Goal: Task Accomplishment & Management: Use online tool/utility

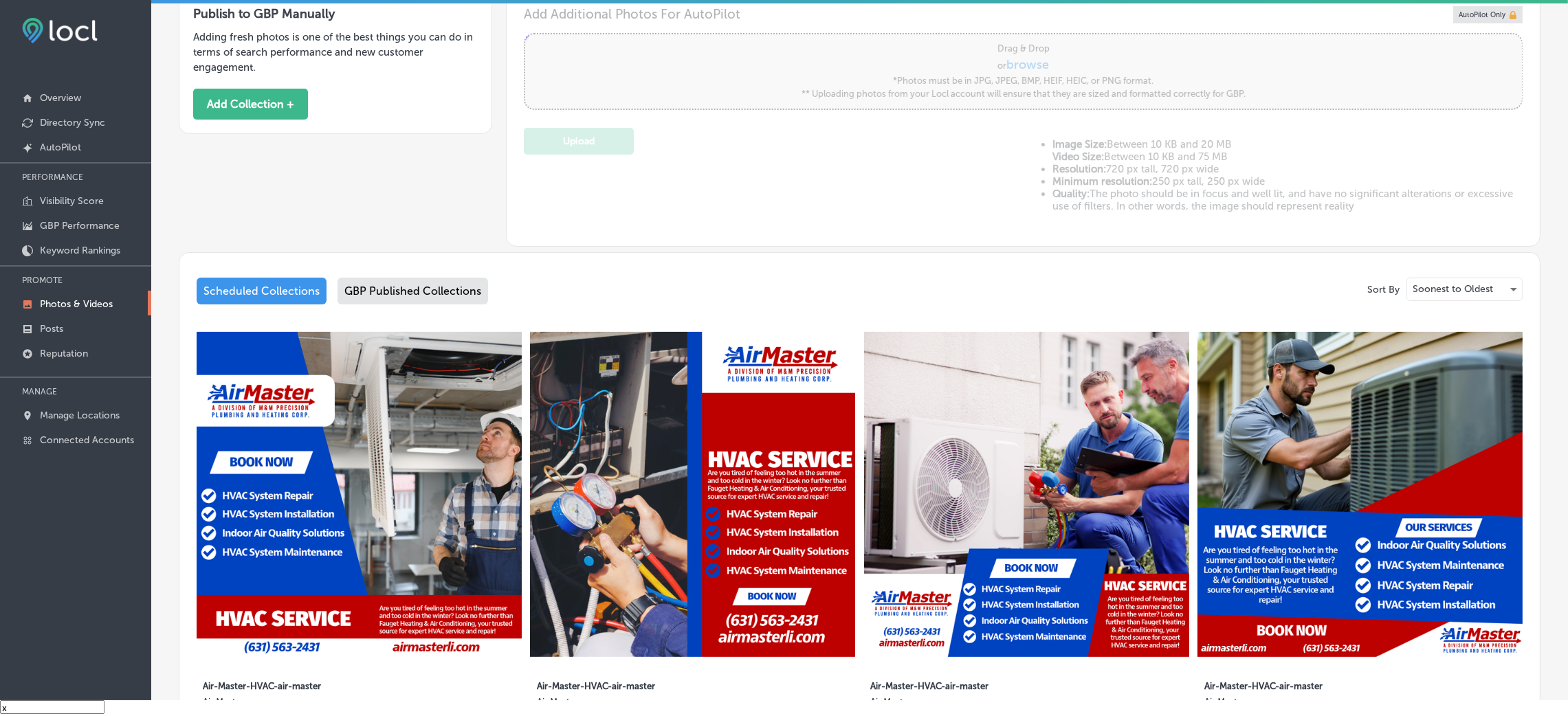
scroll to position [443, 0]
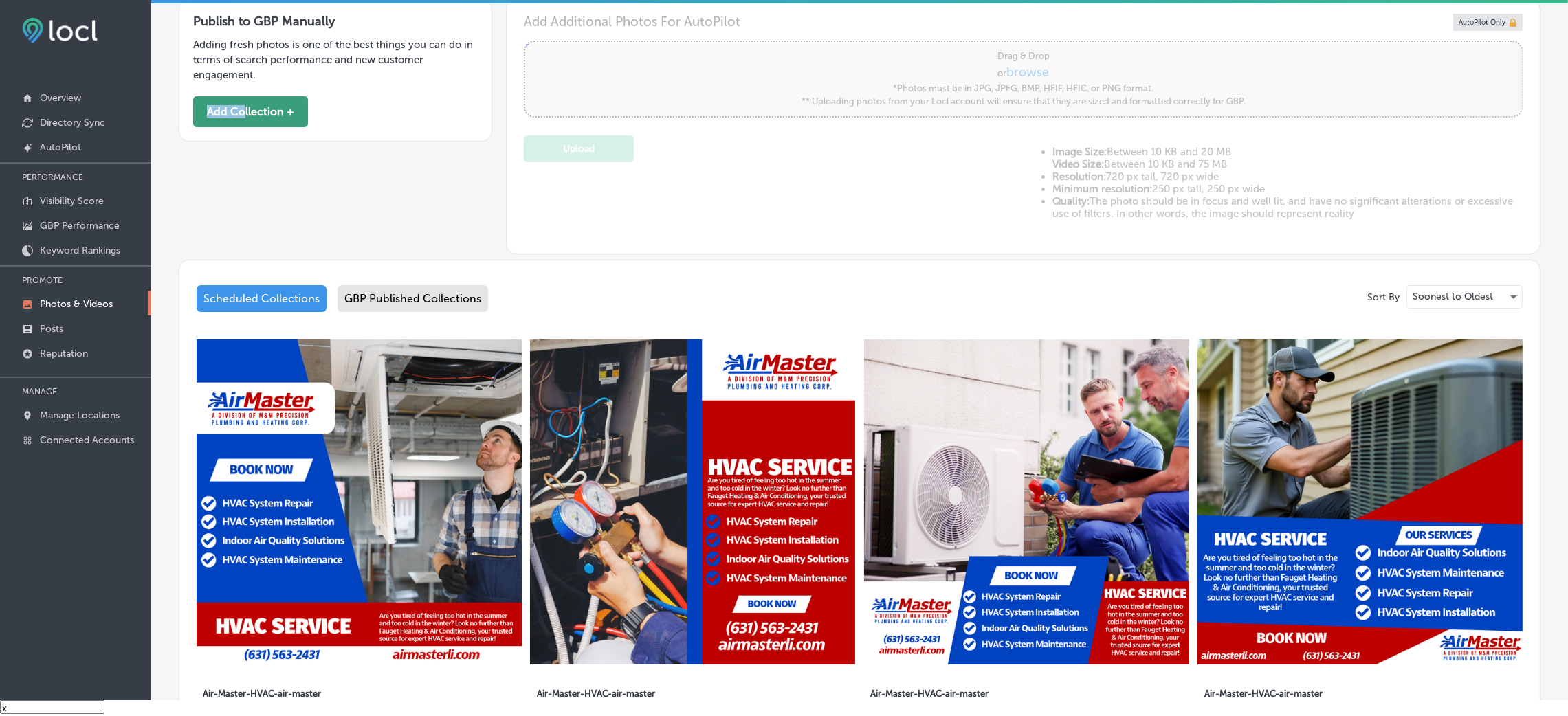
drag, startPoint x: 245, startPoint y: 90, endPoint x: 245, endPoint y: 118, distance: 28.0
click at [245, 118] on div "Publish to GBP Manually Adding fresh photos is one of the best things you can d…" at bounding box center [335, 70] width 314 height 143
click at [245, 118] on button "Add Collection +" at bounding box center [250, 111] width 115 height 31
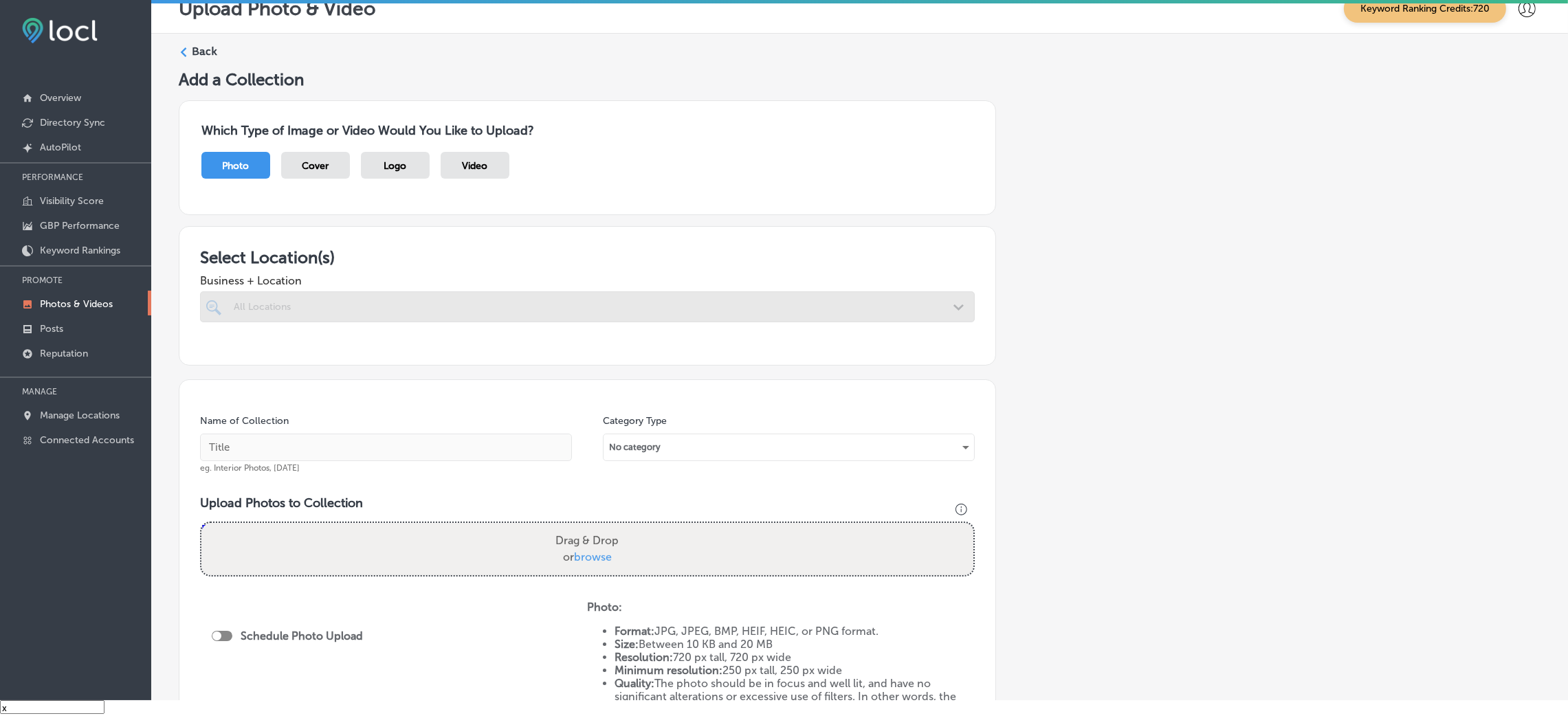
click at [245, 118] on div "Which Type of Image or Video Would You Like to Upload? Photo Cover Logo Video" at bounding box center [588, 157] width 818 height 115
click at [239, 202] on div "Which Type of Image or Video Would You Like to Upload? Photo Cover Logo Video" at bounding box center [588, 157] width 818 height 115
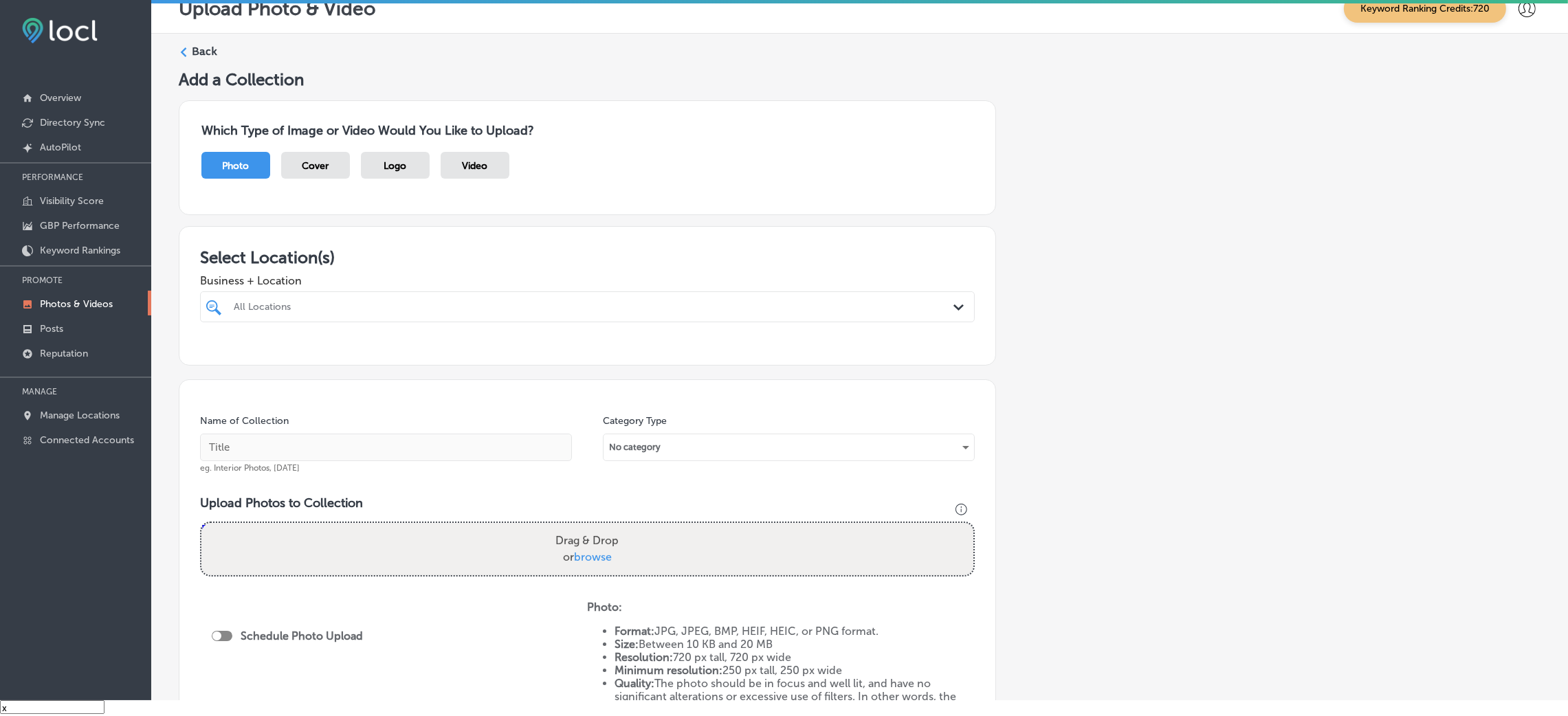
click at [195, 47] on label "Back" at bounding box center [204, 51] width 26 height 15
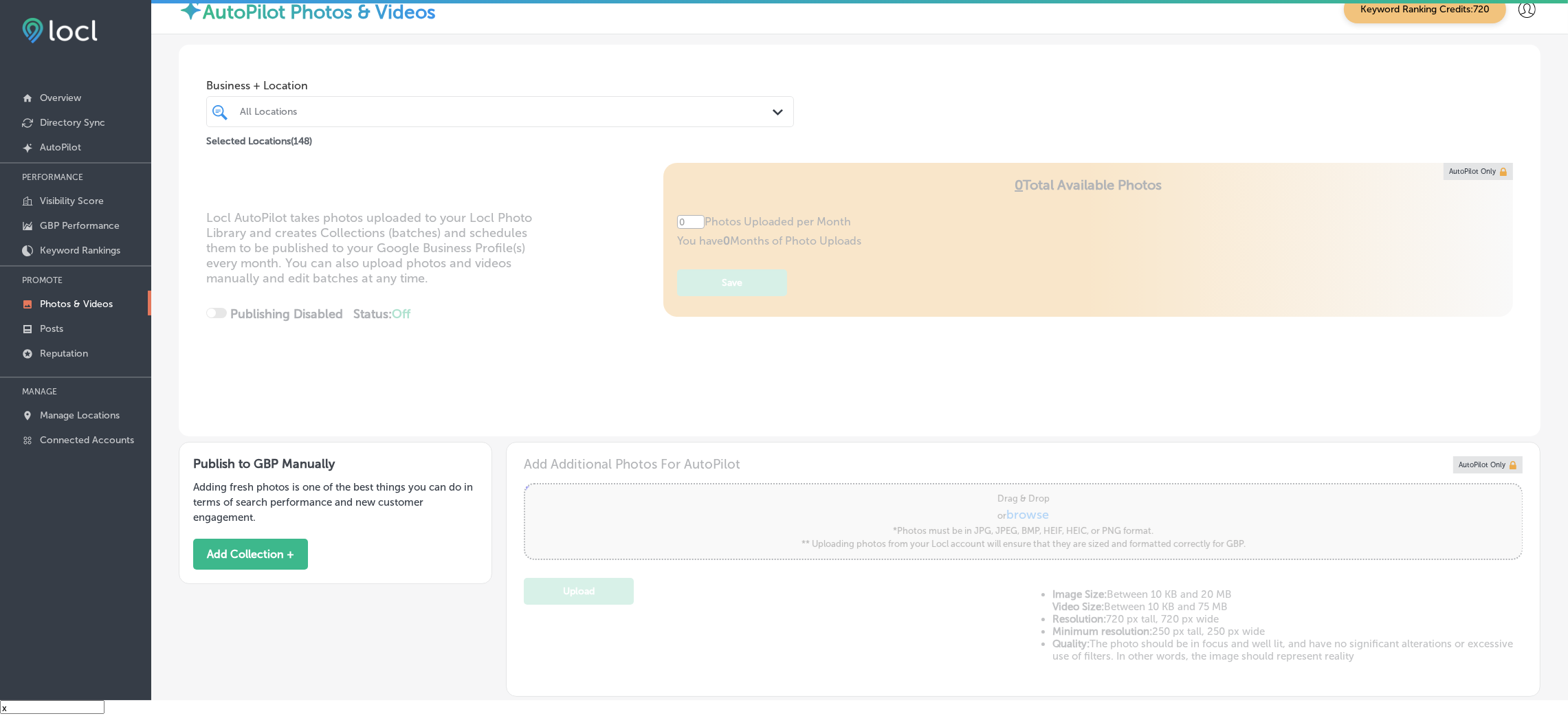
type input "5"
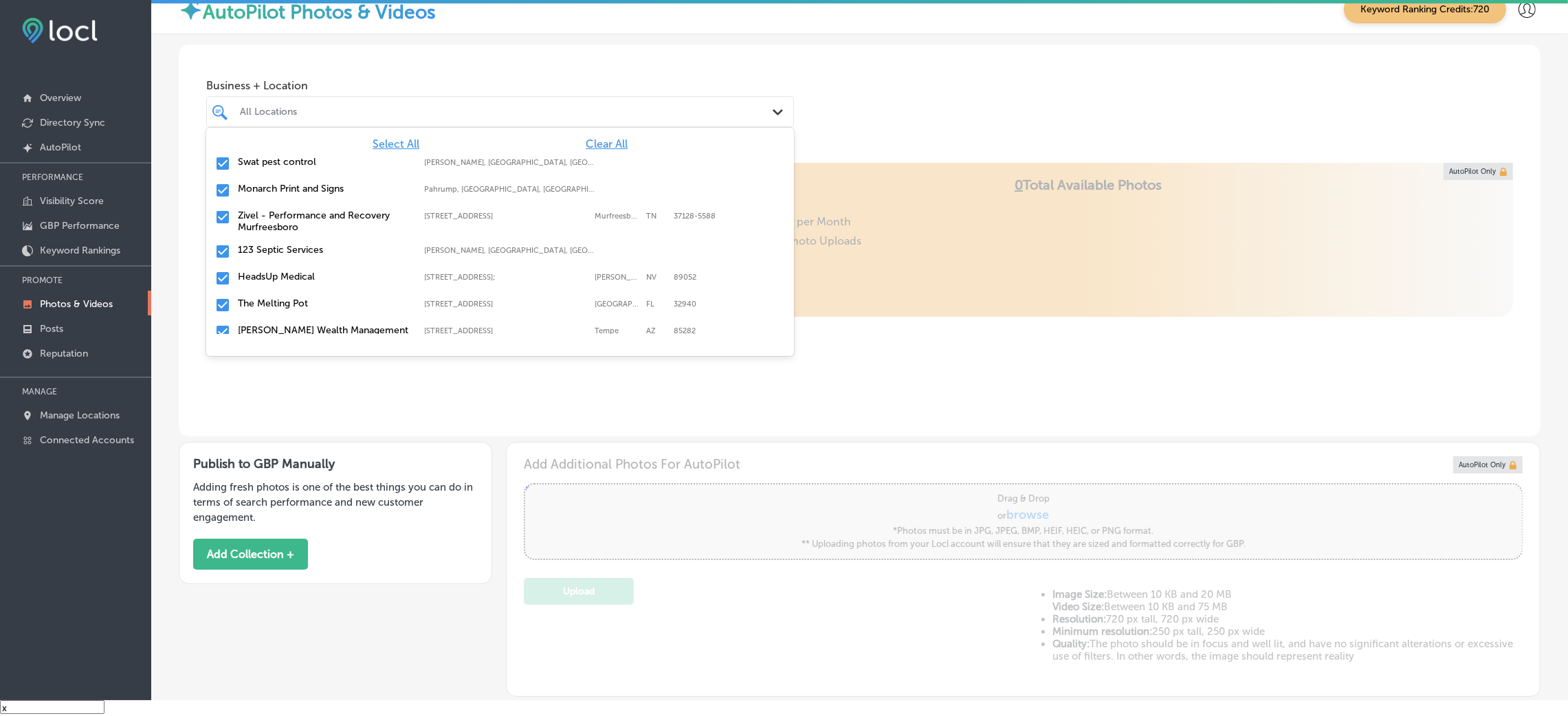
click at [263, 96] on div "All Locations Path Created with Sketch." at bounding box center [500, 111] width 588 height 31
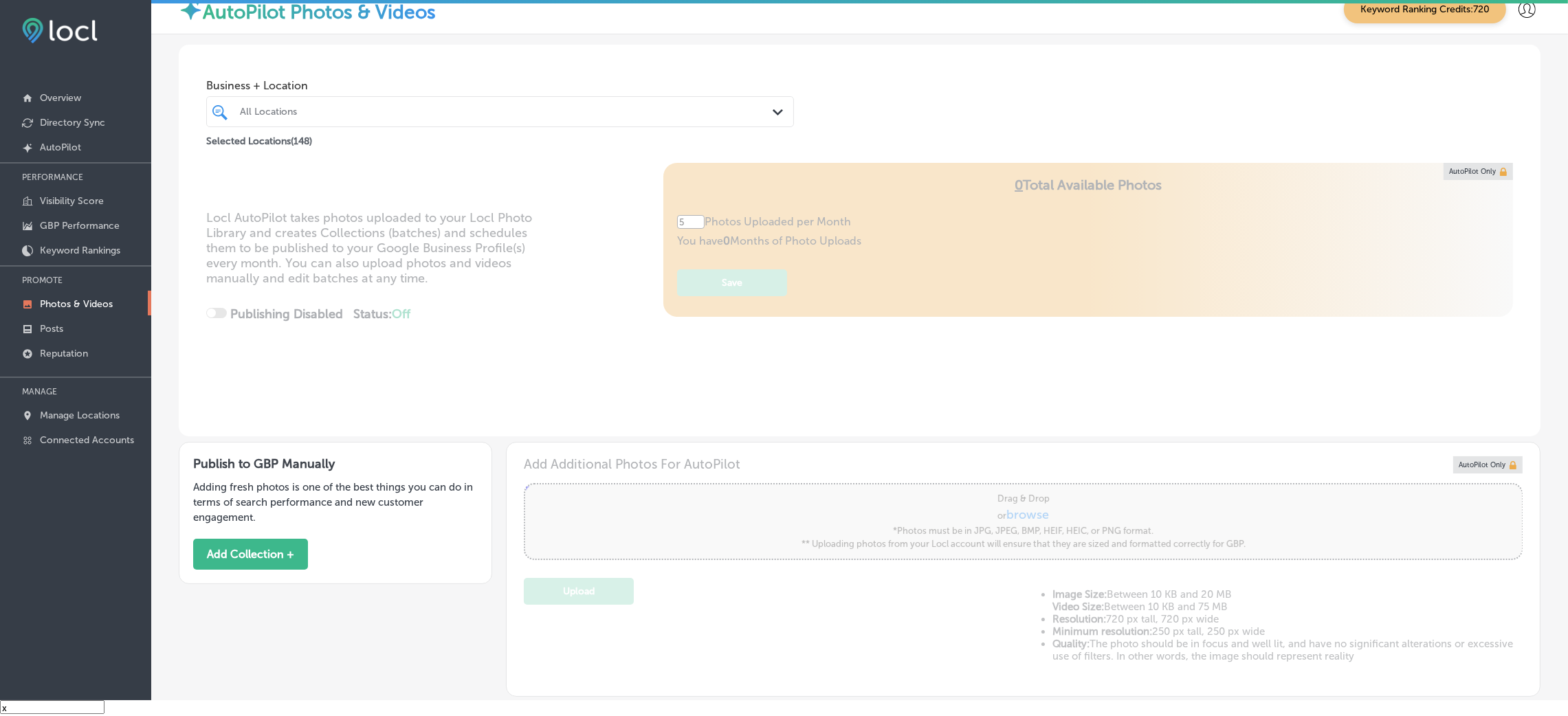
drag, startPoint x: 421, startPoint y: 95, endPoint x: 595, endPoint y: 130, distance: 177.5
click at [595, 130] on div "Business + Location 0 results available. Select is focused ,type to refine list…" at bounding box center [500, 111] width 588 height 77
click at [595, 130] on div "Selected Locations ( 148 )" at bounding box center [500, 138] width 588 height 17
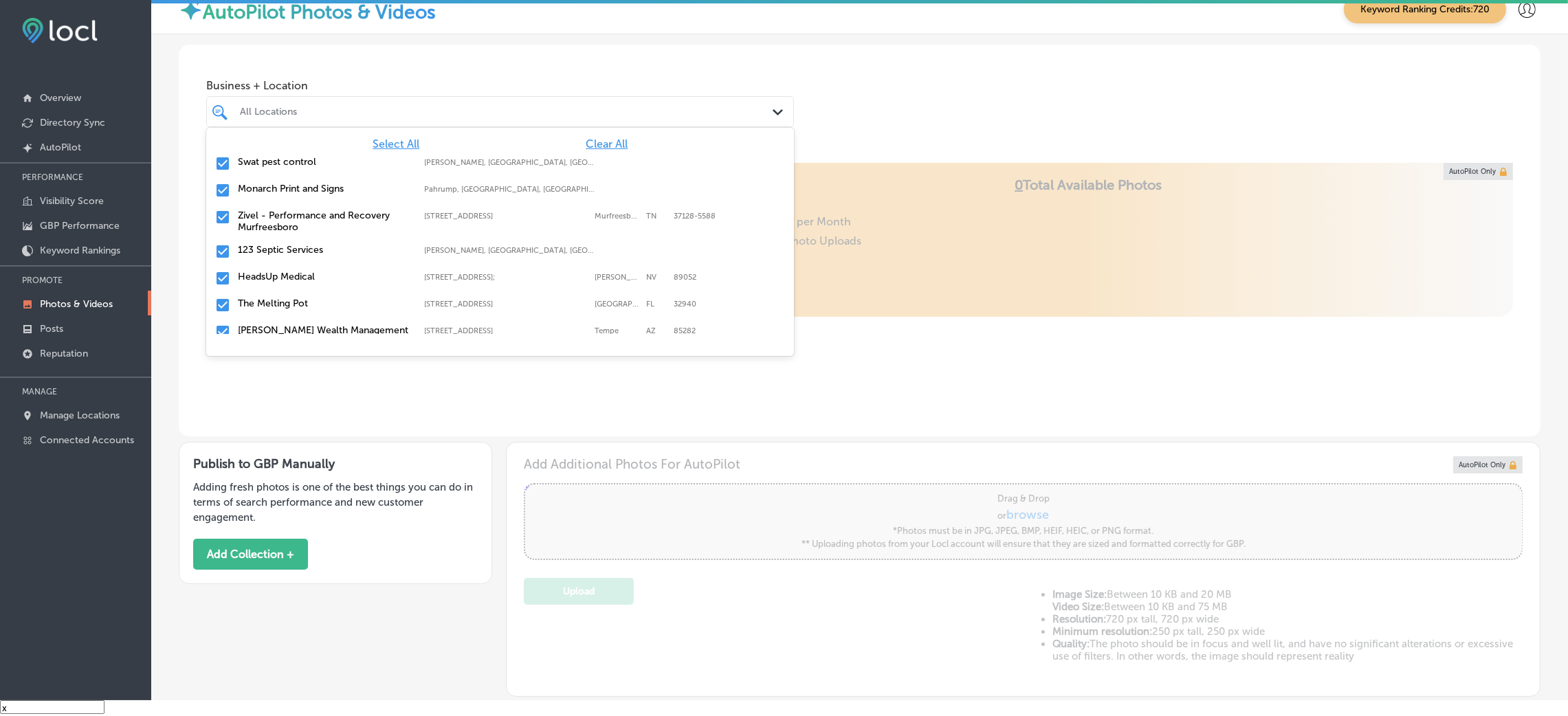
drag, startPoint x: 588, startPoint y: 121, endPoint x: 620, endPoint y: 138, distance: 36.2
click at [620, 127] on div "option focused, 1 of 149. 149 results available. Use Up and Down to choose opti…" at bounding box center [500, 111] width 588 height 31
click at [720, 130] on div "Select All Clear All Swat pest control [PERSON_NAME], [GEOGRAPHIC_DATA], [GEOGR…" at bounding box center [500, 231] width 588 height 206
